Goal: Information Seeking & Learning: Learn about a topic

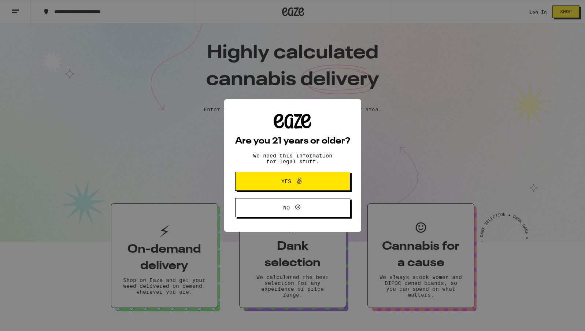
click at [289, 190] on button "Yes" at bounding box center [292, 181] width 115 height 19
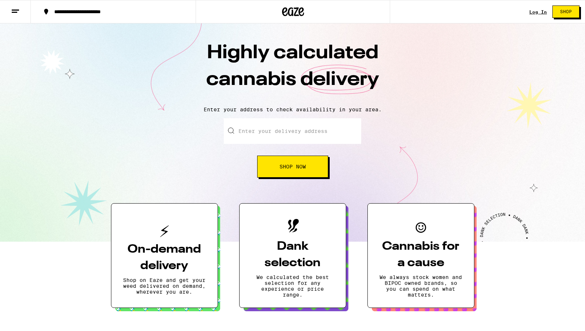
click at [16, 10] on line at bounding box center [15, 10] width 7 height 0
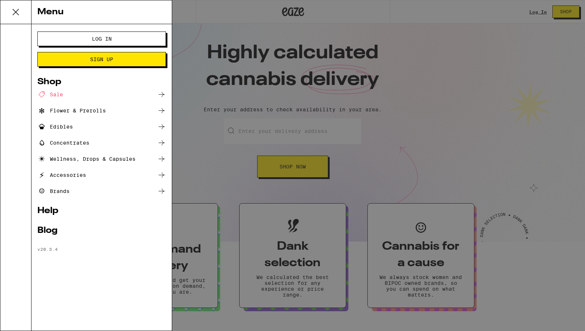
click at [41, 230] on div "Blog" at bounding box center [101, 230] width 128 height 9
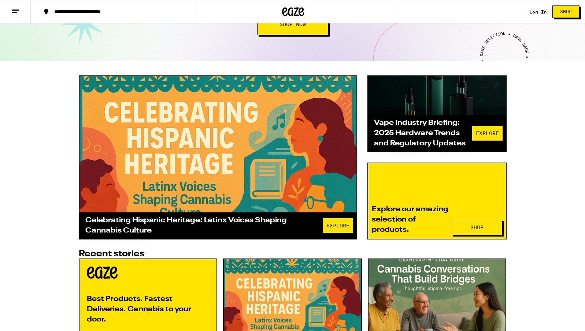
scroll to position [165, 0]
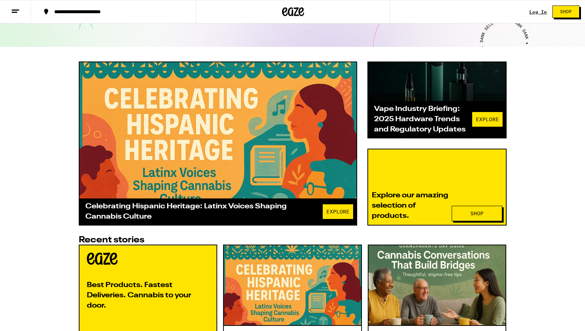
click at [139, 208] on div "Celebrating Hispanic Heritage: Latinx Voices Shaping Cannabis Culture" at bounding box center [203, 211] width 237 height 20
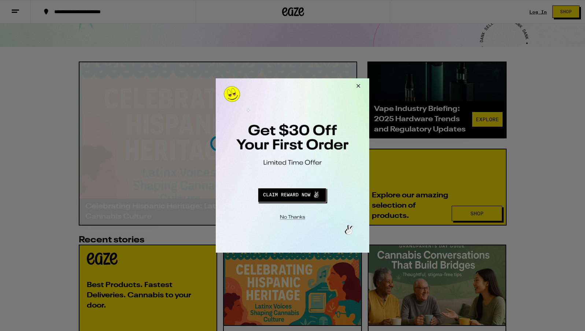
click at [360, 87] on button "Close Modal" at bounding box center [357, 87] width 20 height 18
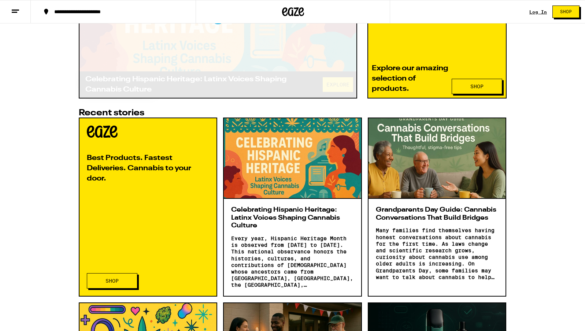
scroll to position [309, 0]
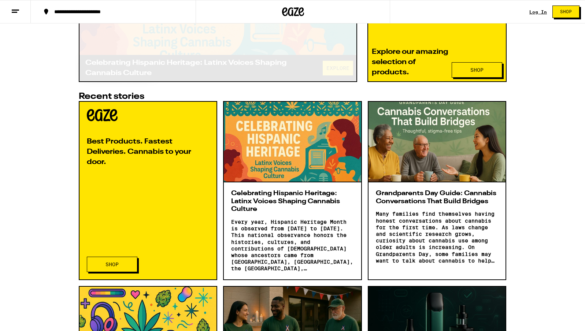
click at [451, 158] on div at bounding box center [436, 142] width 137 height 81
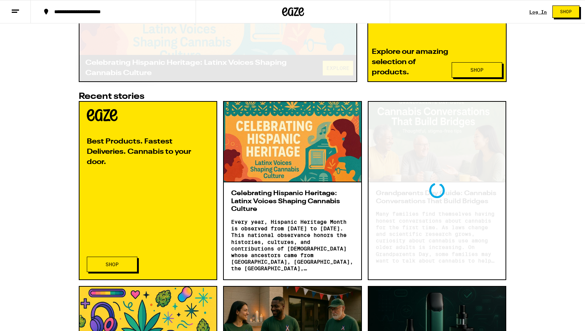
click at [451, 158] on div "Loading" at bounding box center [436, 191] width 137 height 178
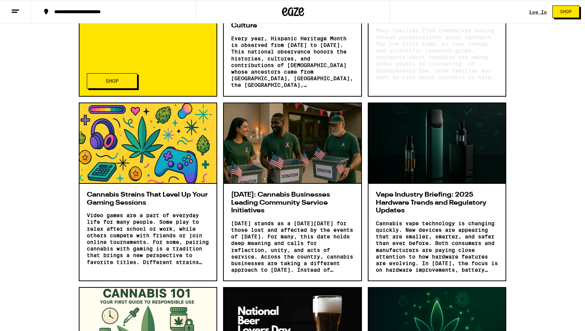
scroll to position [495, 0]
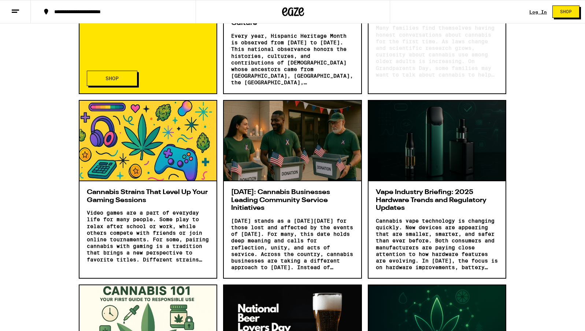
click at [181, 154] on div at bounding box center [147, 141] width 137 height 81
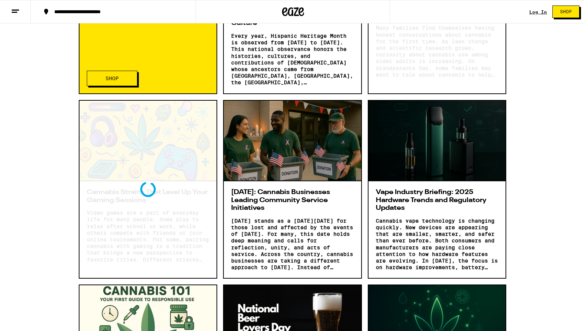
click at [280, 160] on div at bounding box center [292, 141] width 137 height 81
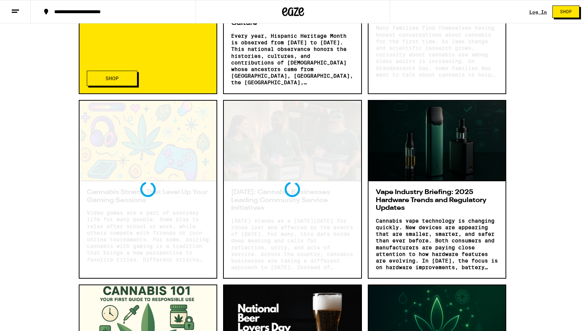
click at [425, 140] on div at bounding box center [436, 141] width 137 height 81
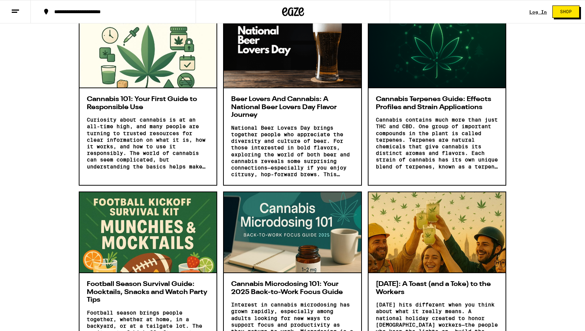
scroll to position [773, 0]
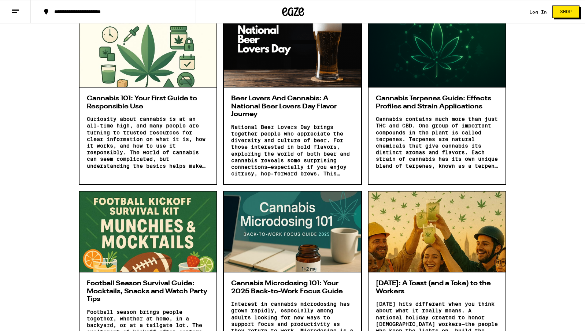
click at [158, 211] on div at bounding box center [147, 231] width 137 height 81
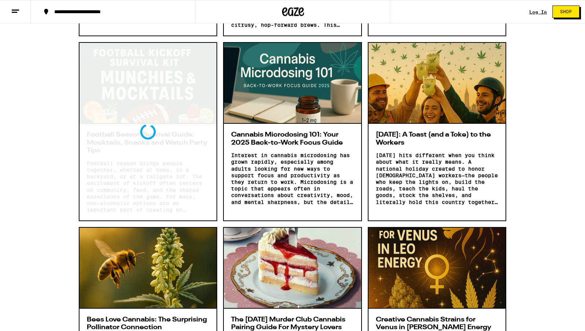
scroll to position [980, 0]
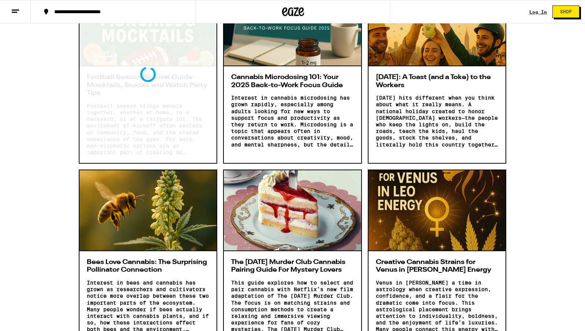
click at [261, 109] on p "Interest in cannabis microdosing has grown rapidly, especially among adults loo…" at bounding box center [292, 120] width 123 height 53
